Goal: Navigation & Orientation: Find specific page/section

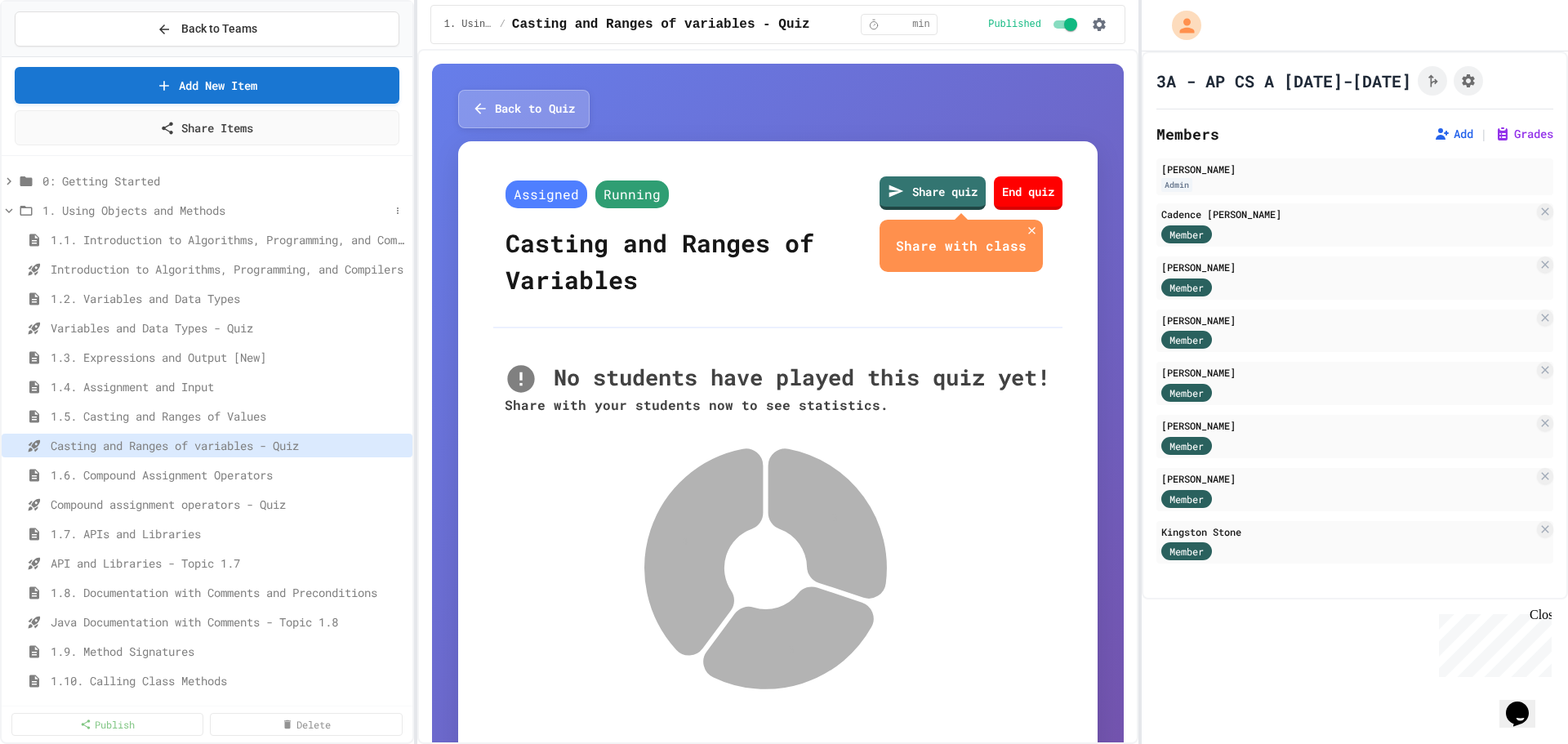
click at [12, 216] on icon at bounding box center [9, 211] width 15 height 15
